Goal: Transaction & Acquisition: Purchase product/service

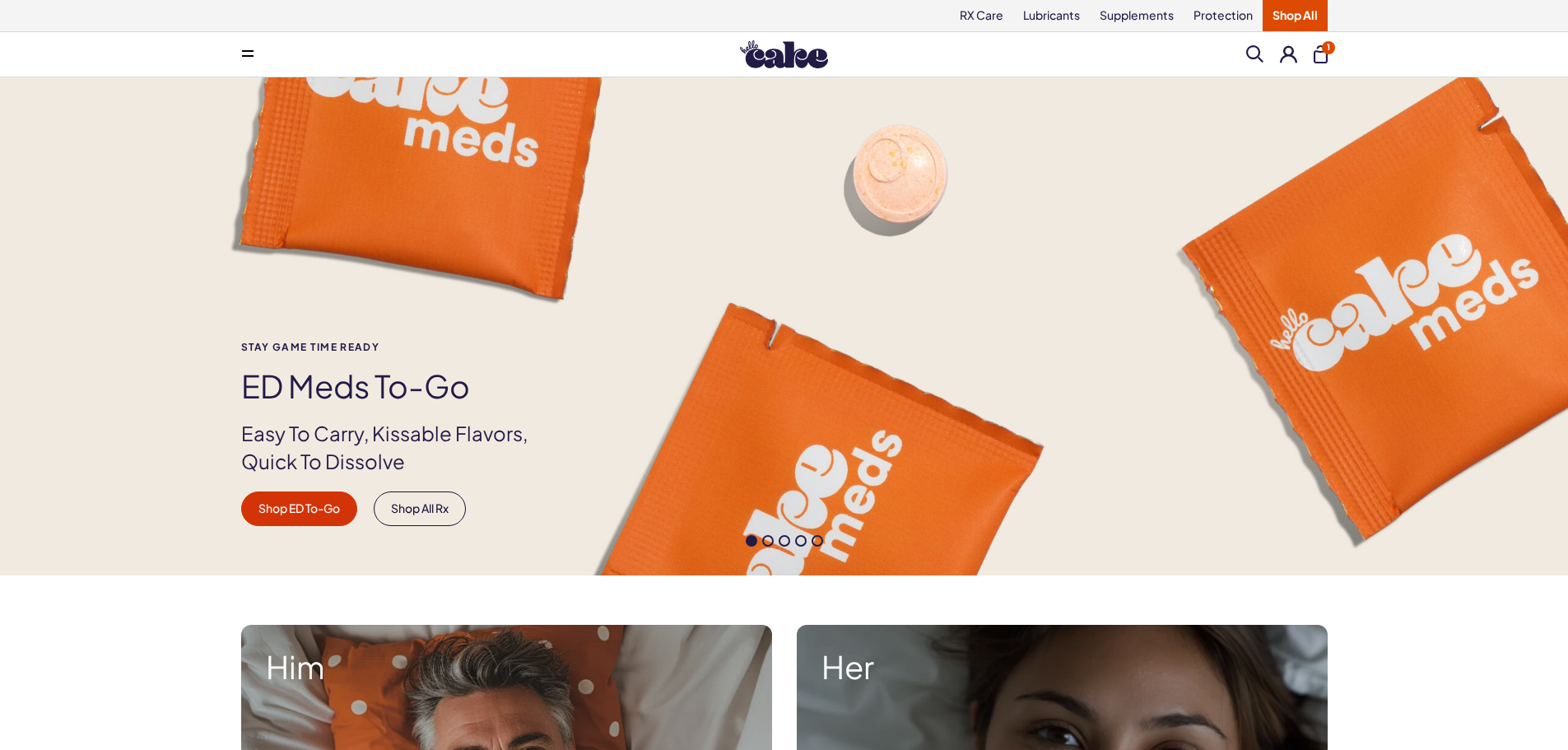
click at [259, 59] on button at bounding box center [248, 54] width 33 height 33
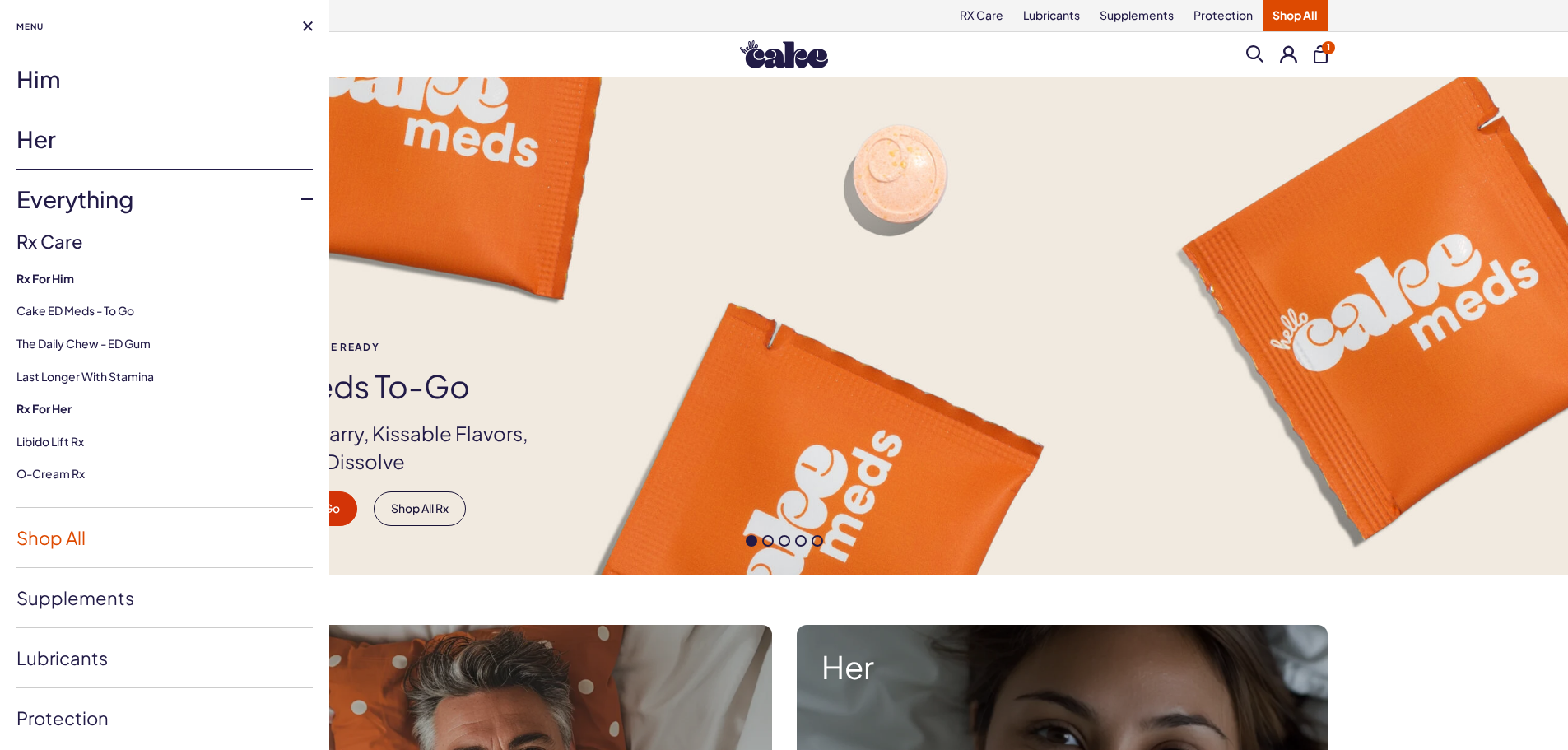
click at [74, 540] on link "Shop All" at bounding box center [164, 537] width 297 height 59
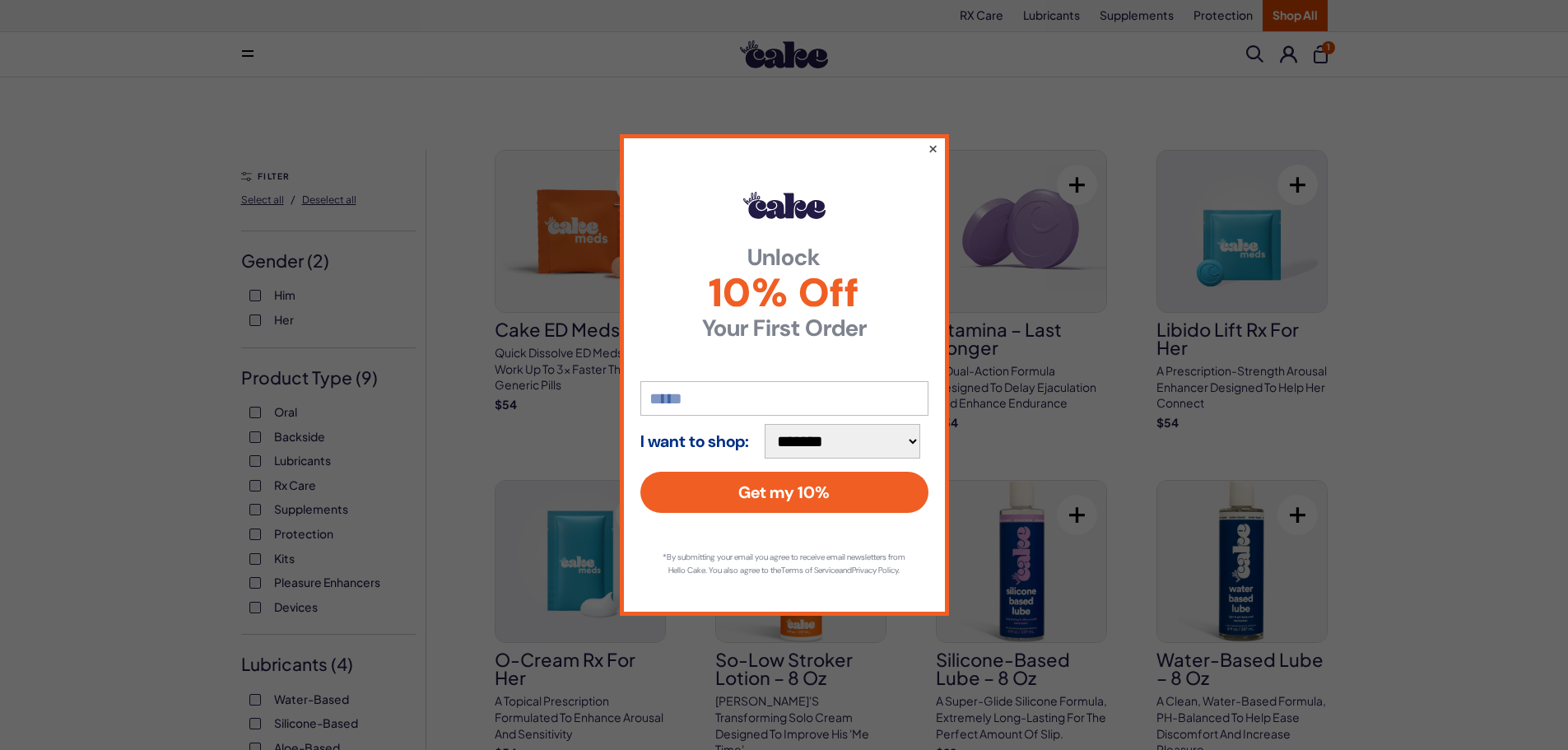
click at [932, 141] on button "×" at bounding box center [932, 148] width 11 height 20
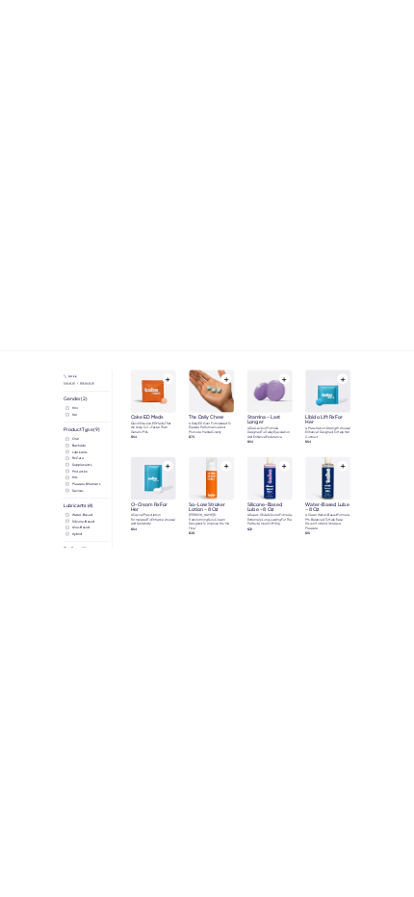
scroll to position [96, 0]
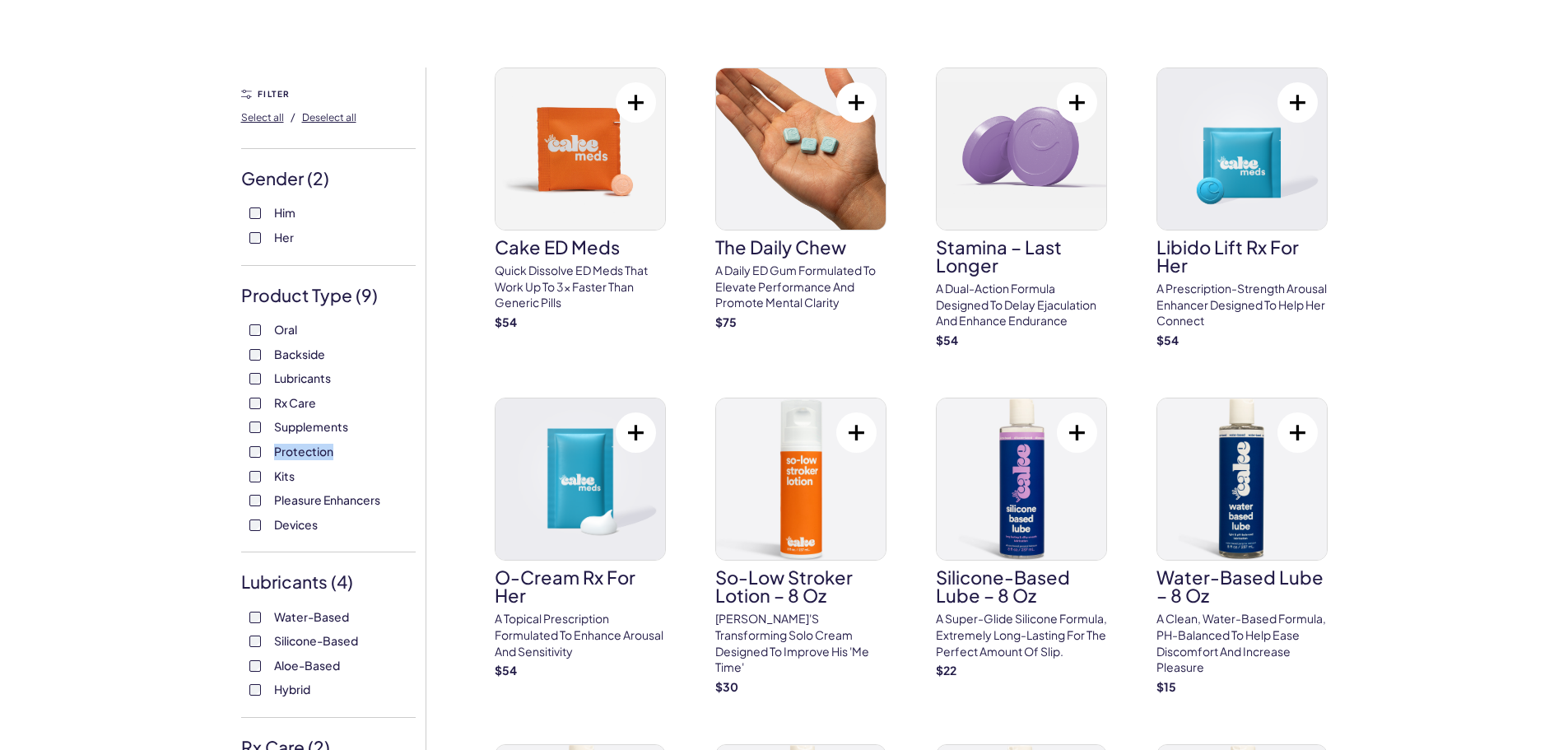
drag, startPoint x: 354, startPoint y: 456, endPoint x: 275, endPoint y: 446, distance: 79.6
click at [275, 446] on label "Protection" at bounding box center [328, 452] width 158 height 16
copy span "Protection"
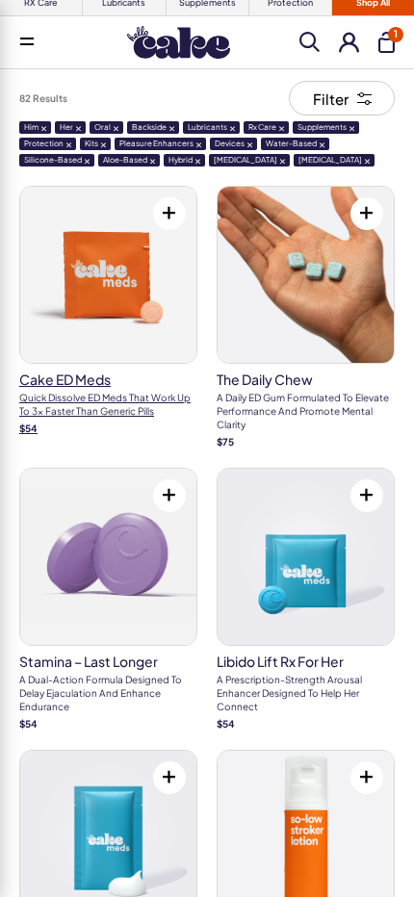
scroll to position [0, 0]
